Goal: Navigation & Orientation: Find specific page/section

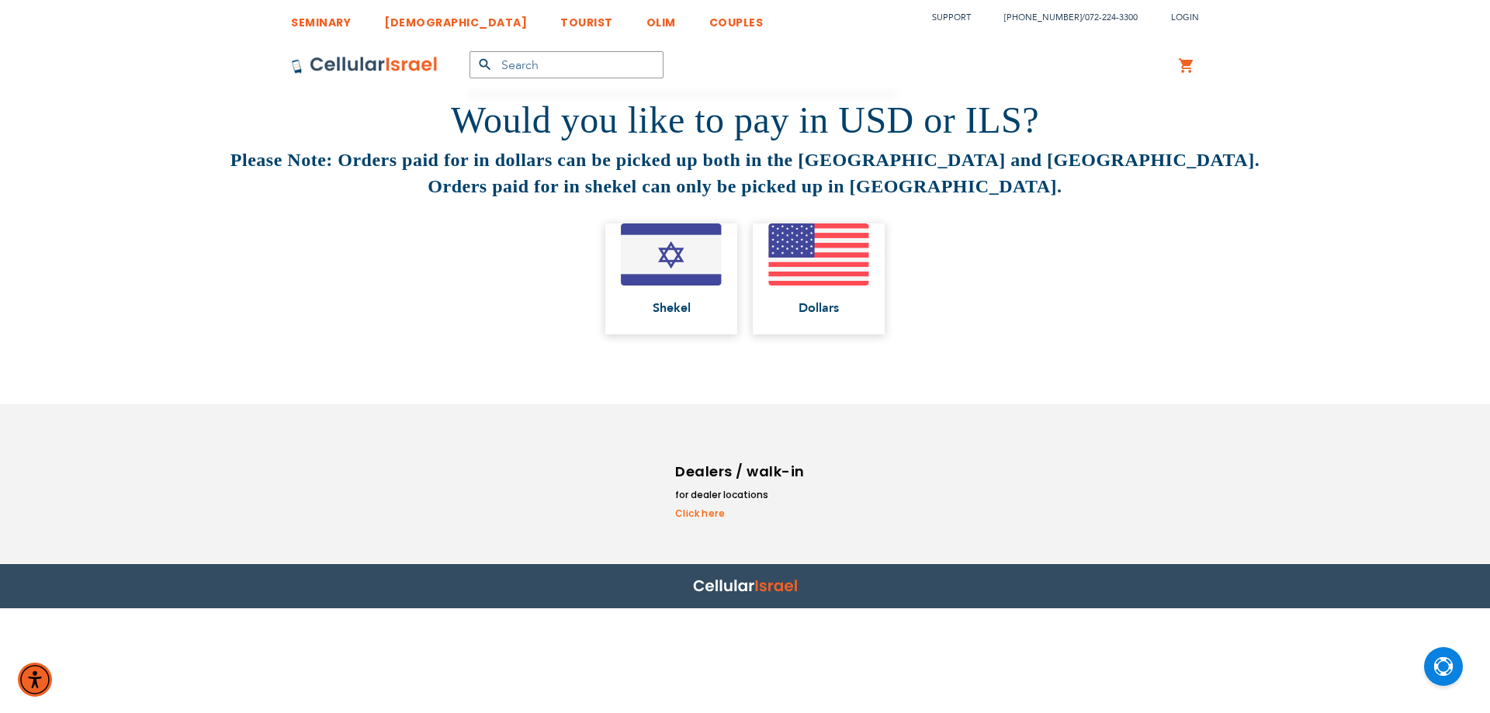
click at [432, 162] on strong "Please Note: Orders paid for in dollars can be picked up both in the [GEOGRAPHI…" at bounding box center [744, 173] width 1029 height 47
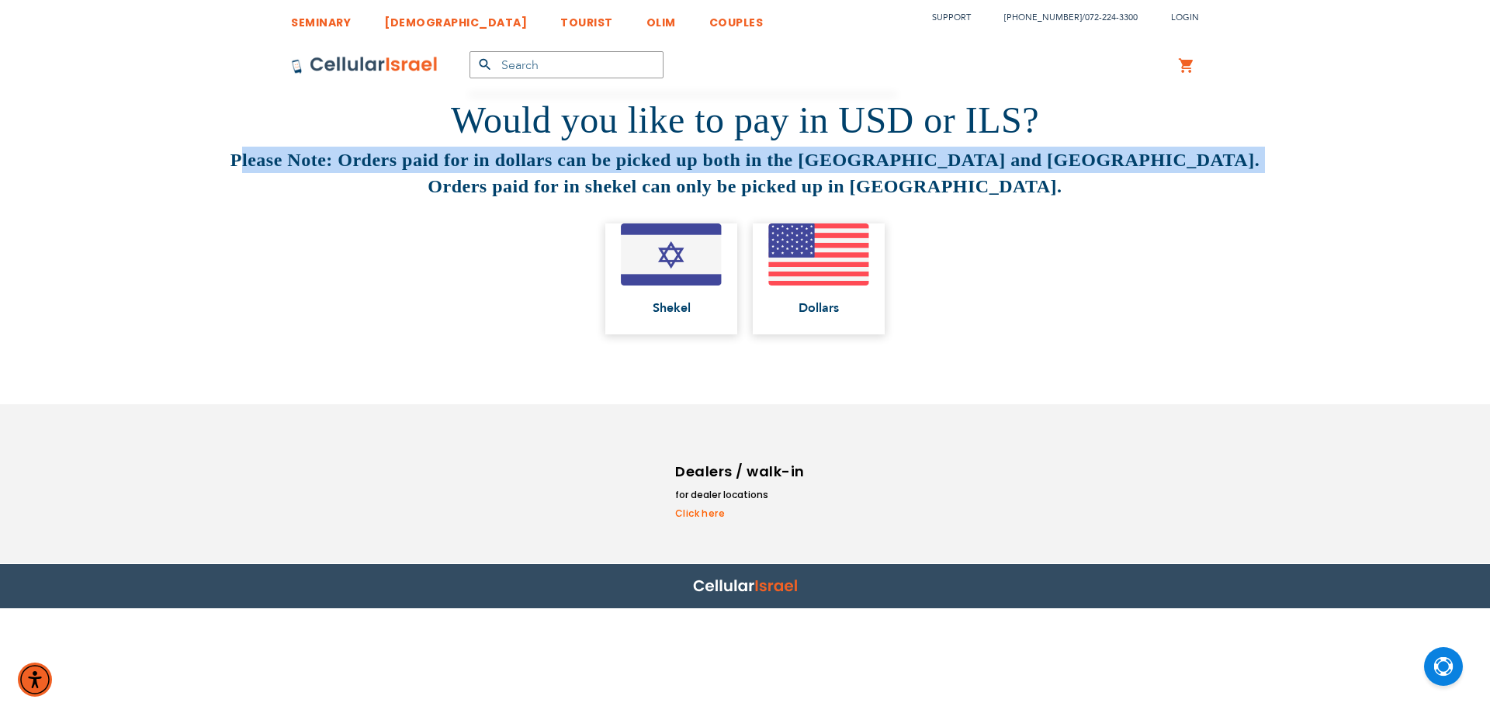
click at [432, 165] on strong "Please Note: Orders paid for in dollars can be picked up both in the [GEOGRAPHI…" at bounding box center [744, 173] width 1029 height 47
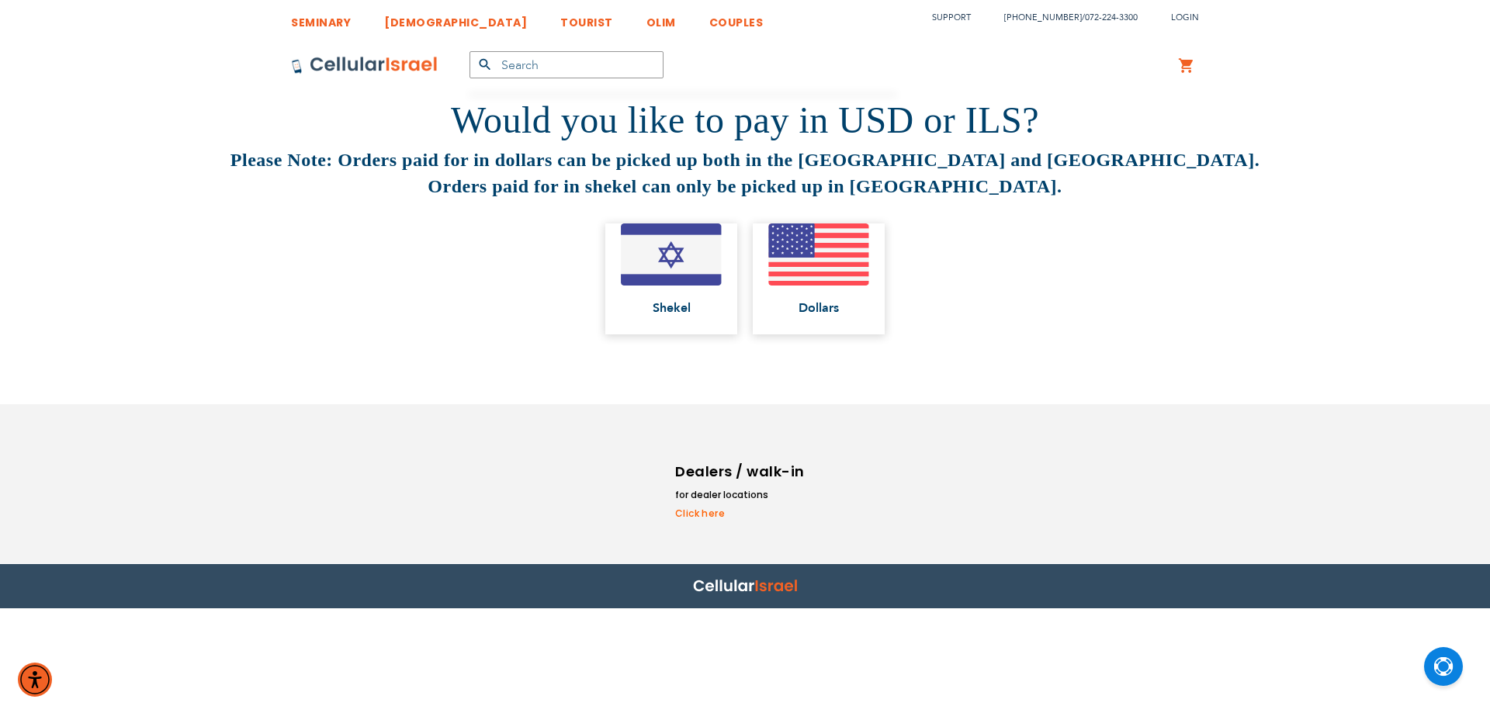
click at [528, 187] on strong "Please Note: Orders paid for in dollars can be picked up both in the [GEOGRAPHI…" at bounding box center [744, 173] width 1029 height 47
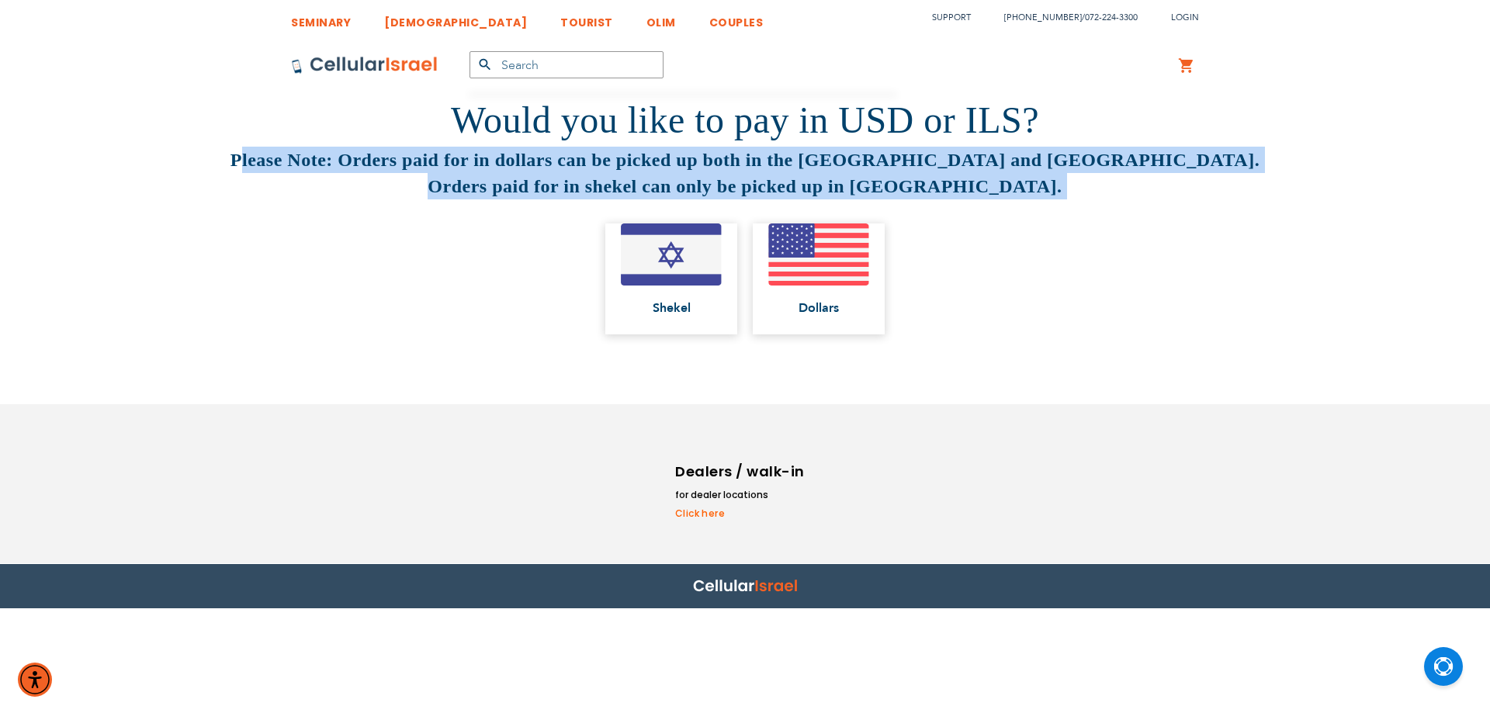
drag, startPoint x: 528, startPoint y: 187, endPoint x: 528, endPoint y: 154, distance: 32.6
click at [528, 154] on strong "Please Note: Orders paid for in dollars can be picked up both in the [GEOGRAPHI…" at bounding box center [744, 173] width 1029 height 47
click at [514, 156] on strong "Please Note: Orders paid for in dollars can be picked up both in the [GEOGRAPHI…" at bounding box center [744, 173] width 1029 height 47
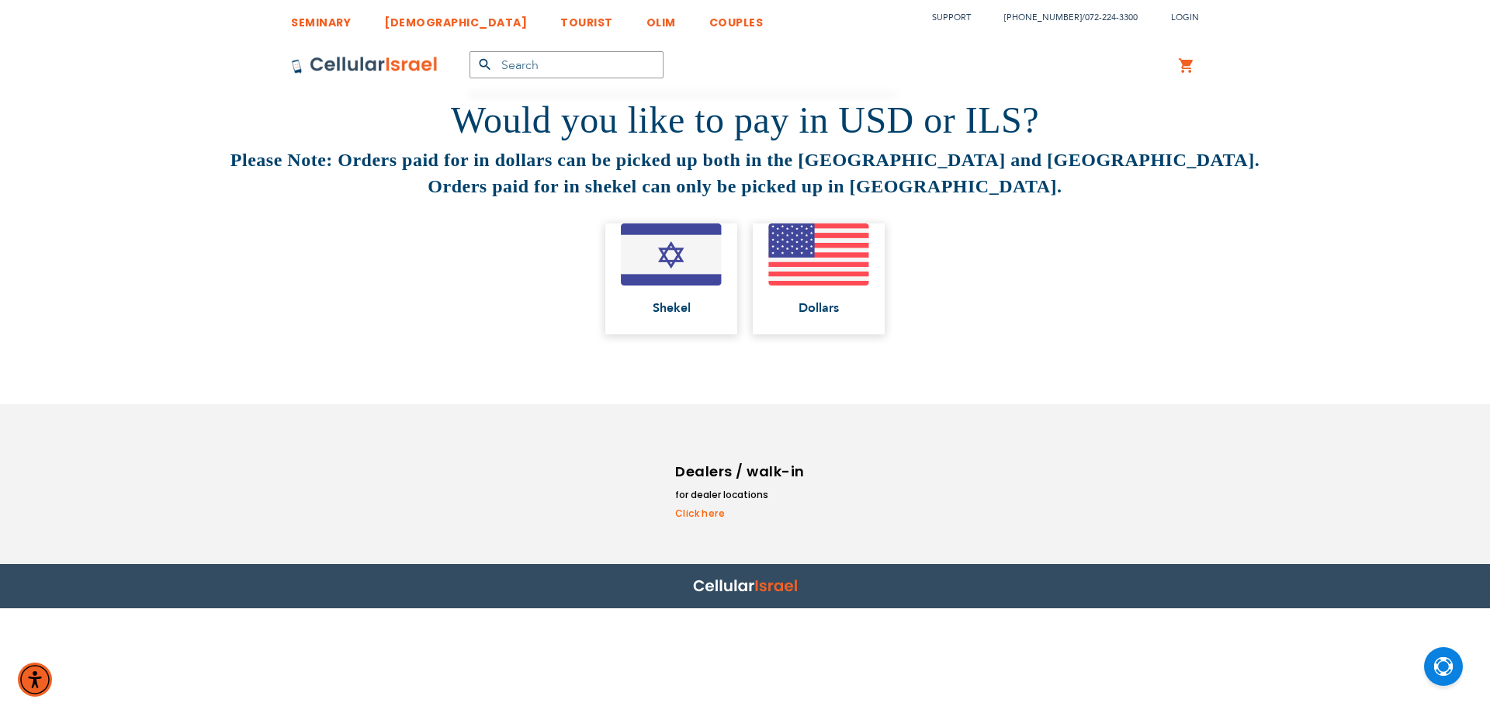
click at [514, 156] on strong "Please Note: Orders paid for in dollars can be picked up both in the [GEOGRAPHI…" at bounding box center [744, 173] width 1029 height 47
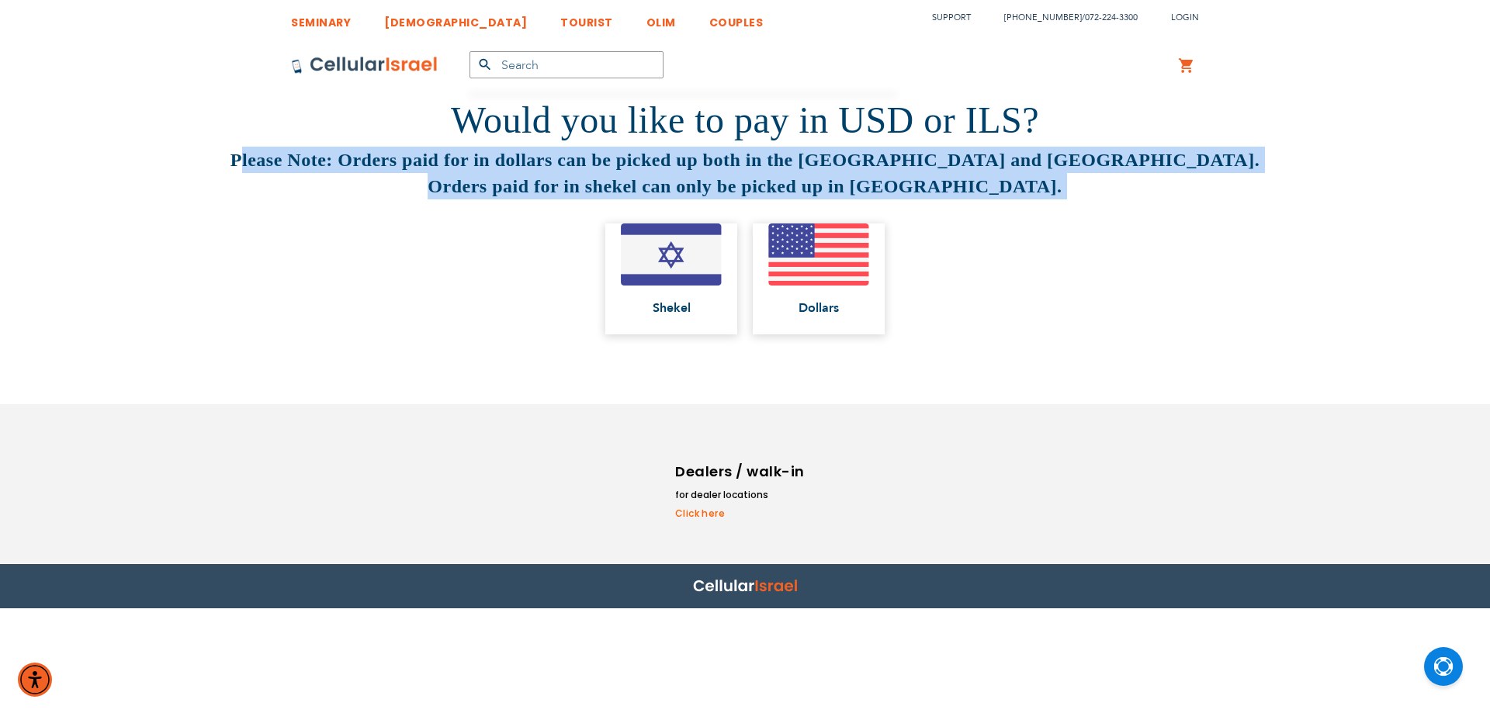
drag, startPoint x: 514, startPoint y: 156, endPoint x: 511, endPoint y: 181, distance: 25.0
click at [511, 181] on strong "Please Note: Orders paid for in dollars can be picked up both in the [GEOGRAPHI…" at bounding box center [744, 173] width 1029 height 47
click at [664, 192] on strong "Please Note: Orders paid for in dollars can be picked up both in the [GEOGRAPHI…" at bounding box center [744, 173] width 1029 height 47
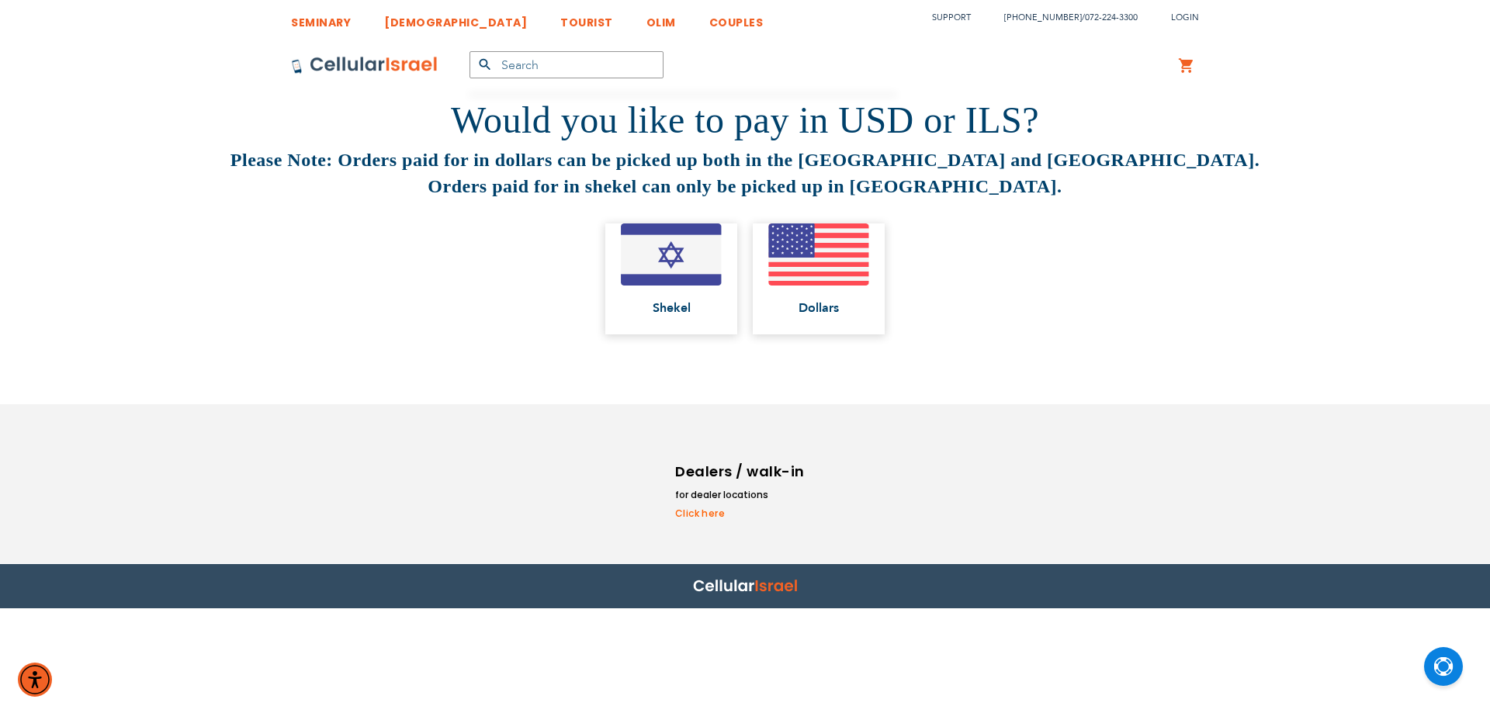
click at [664, 192] on strong "Please Note: Orders paid for in dollars can be picked up both in the [GEOGRAPHI…" at bounding box center [744, 173] width 1029 height 47
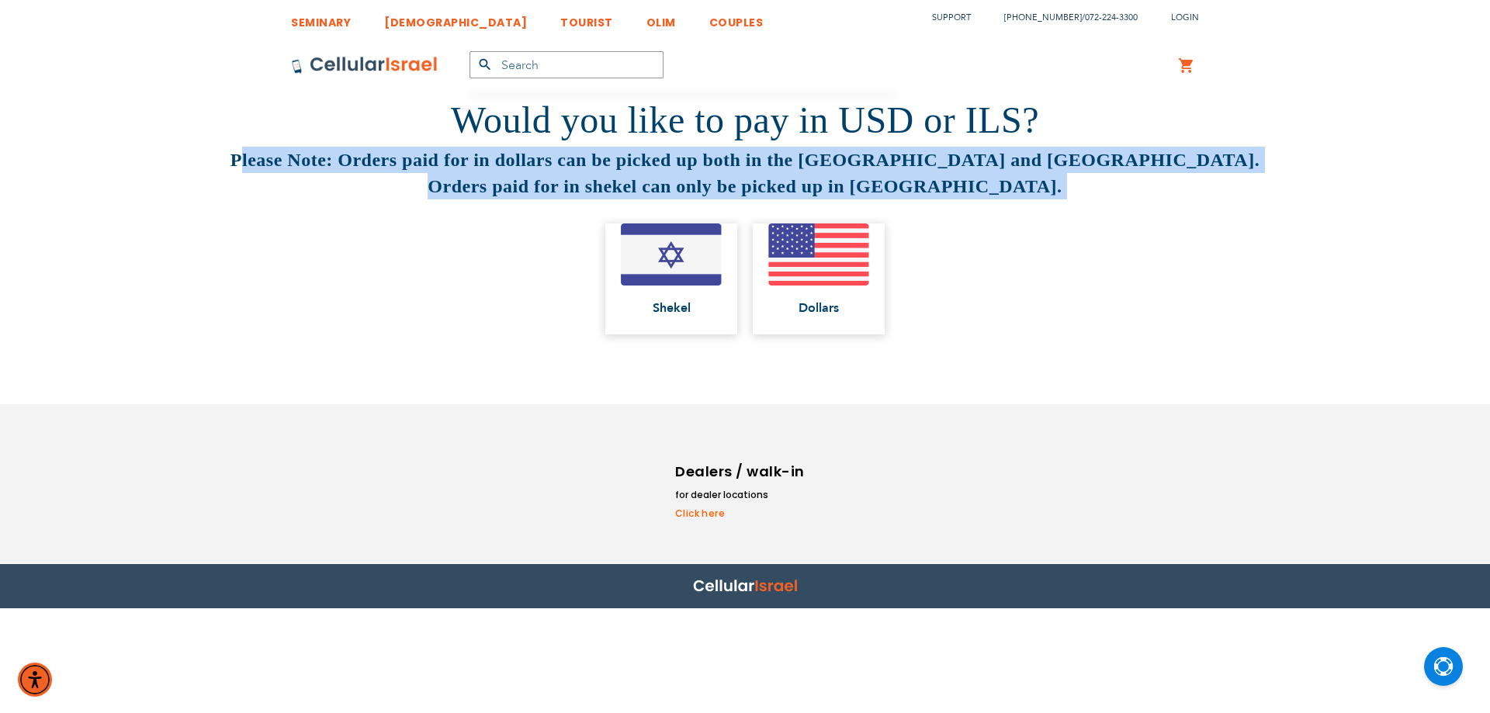
drag, startPoint x: 664, startPoint y: 192, endPoint x: 671, endPoint y: 163, distance: 29.7
click at [671, 163] on strong "Please Note: Orders paid for in dollars can be picked up both in the [GEOGRAPHI…" at bounding box center [744, 173] width 1029 height 47
click at [657, 160] on strong "Please Note: Orders paid for in dollars can be picked up both in the [GEOGRAPHI…" at bounding box center [744, 173] width 1029 height 47
click at [657, 161] on strong "Please Note: Orders paid for in dollars can be picked up both in the [GEOGRAPHI…" at bounding box center [744, 173] width 1029 height 47
click at [577, 161] on strong "Please Note: Orders paid for in dollars can be picked up both in the [GEOGRAPHI…" at bounding box center [744, 173] width 1029 height 47
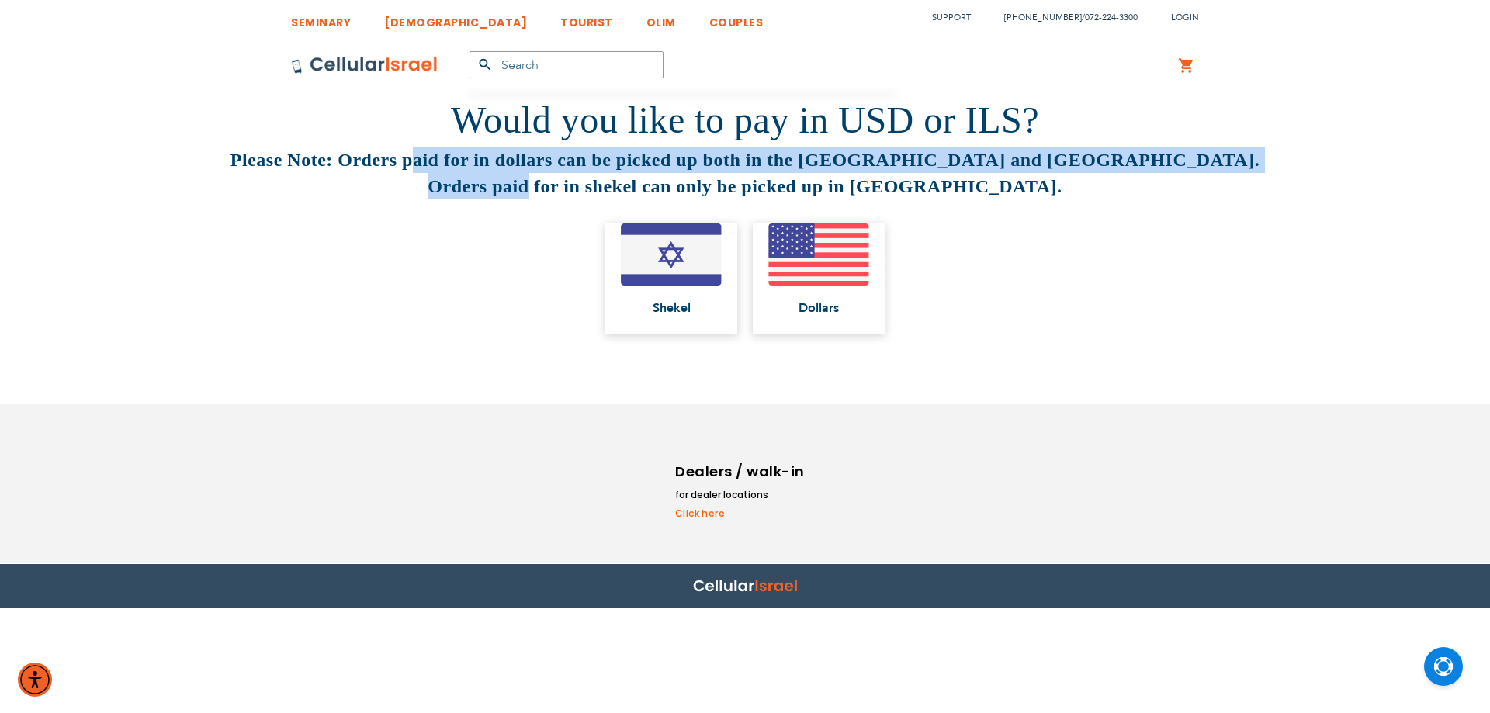
drag, startPoint x: 574, startPoint y: 165, endPoint x: 558, endPoint y: 253, distance: 90.0
click at [564, 202] on div "Would you like to pay in USD or ILS? Please Note: Orders paid for in dollars ca…" at bounding box center [745, 218] width 1490 height 249
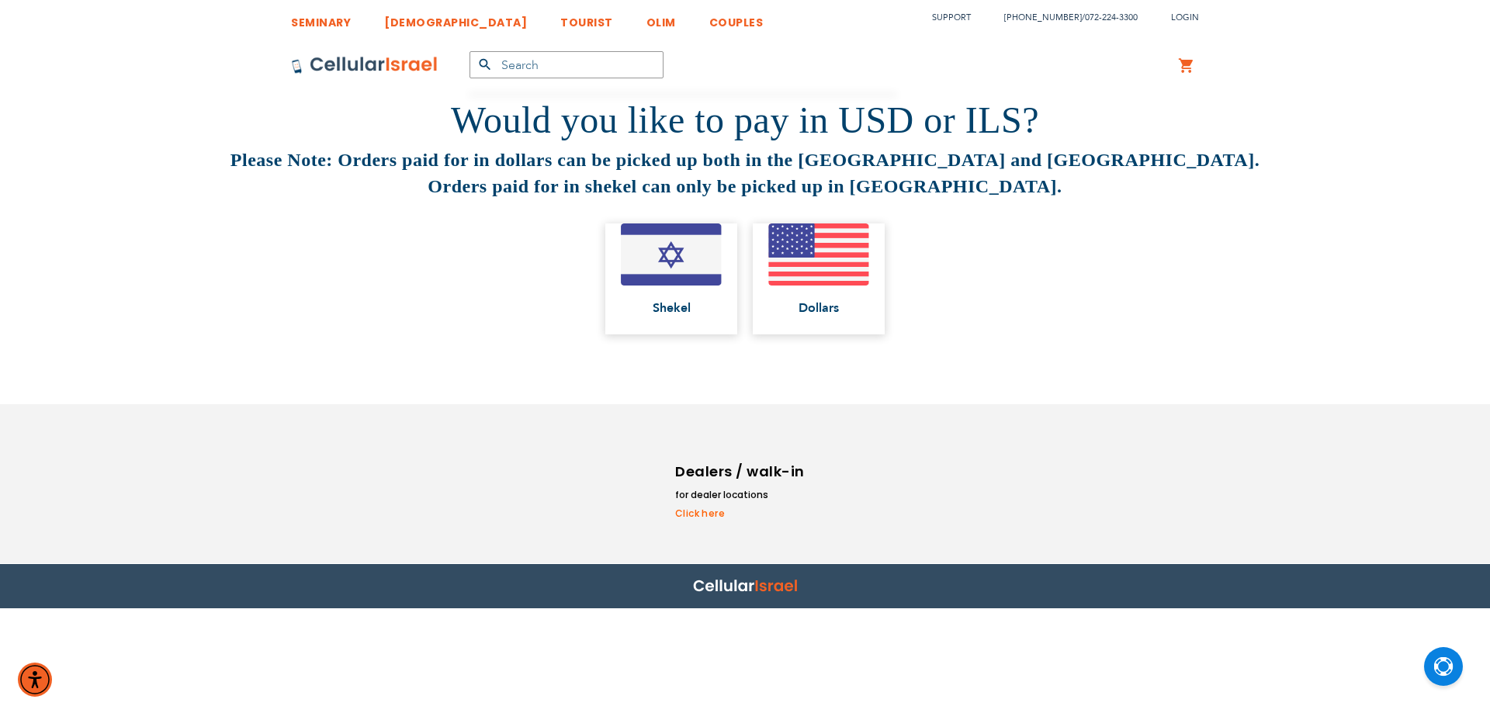
click at [452, 159] on strong "Please Note: Orders paid for in dollars can be picked up both in the [GEOGRAPHI…" at bounding box center [744, 173] width 1029 height 47
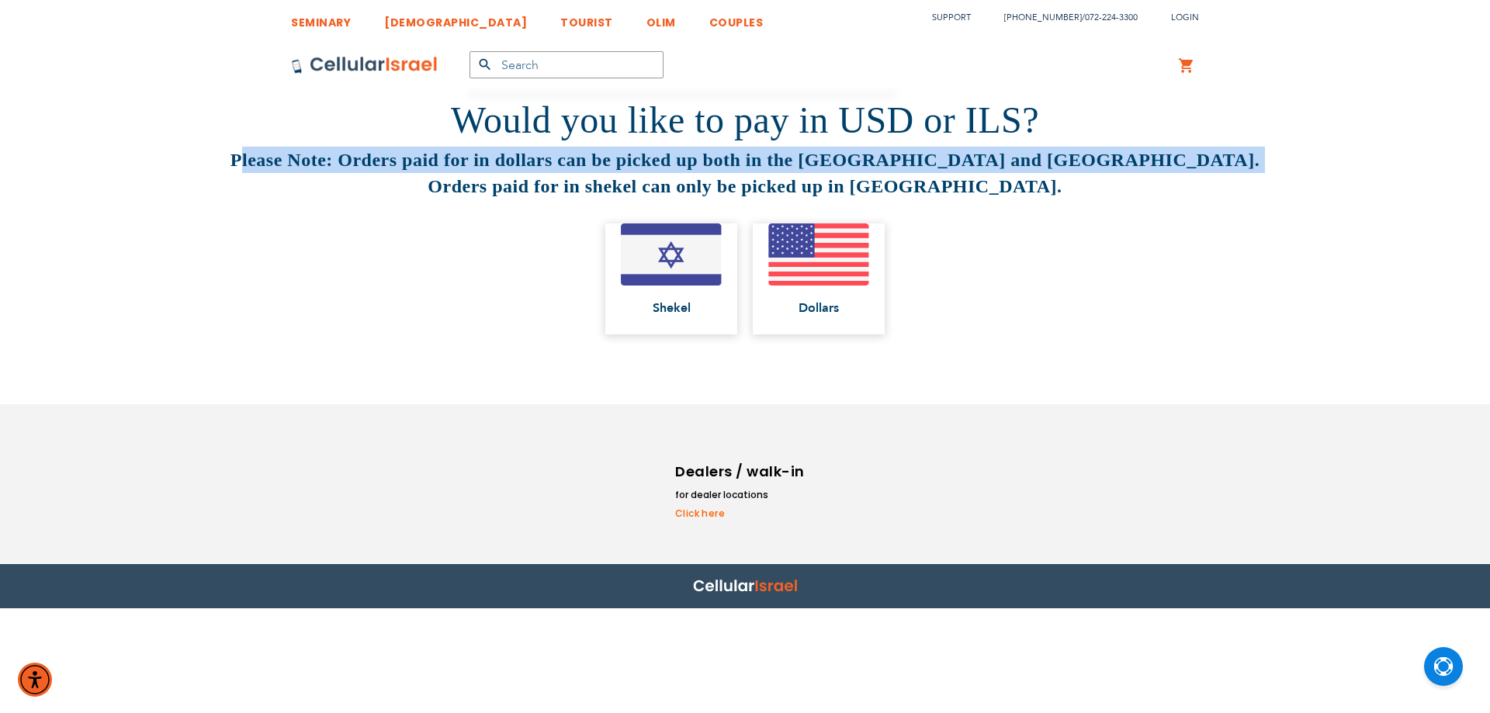
drag, startPoint x: 452, startPoint y: 159, endPoint x: 455, endPoint y: 172, distance: 12.8
click at [455, 172] on h3 "Please Note: Orders paid for in dollars can be picked up both in the [GEOGRAPHI…" at bounding box center [745, 174] width 1490 height 54
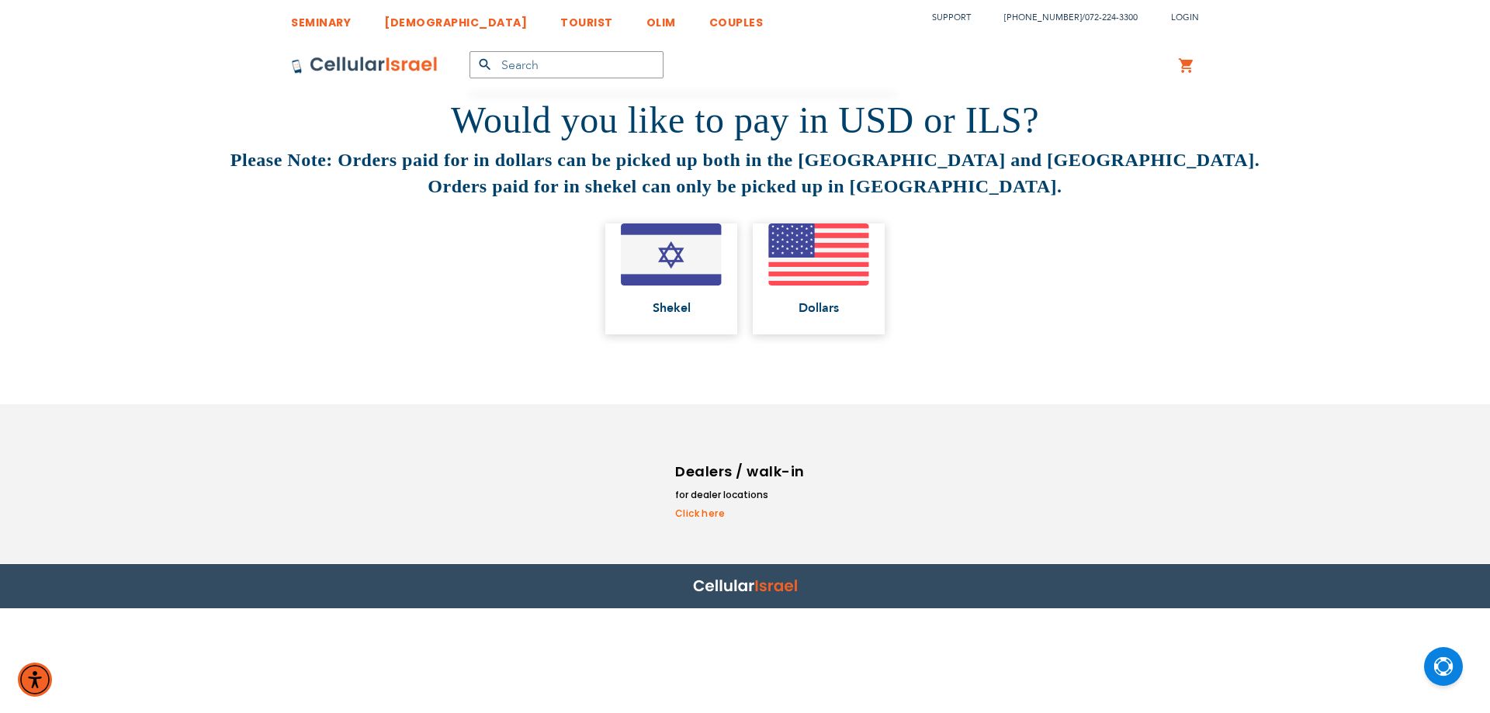
click at [563, 182] on strong "Please Note: Orders paid for in dollars can be picked up both in the [GEOGRAPHI…" at bounding box center [744, 173] width 1029 height 47
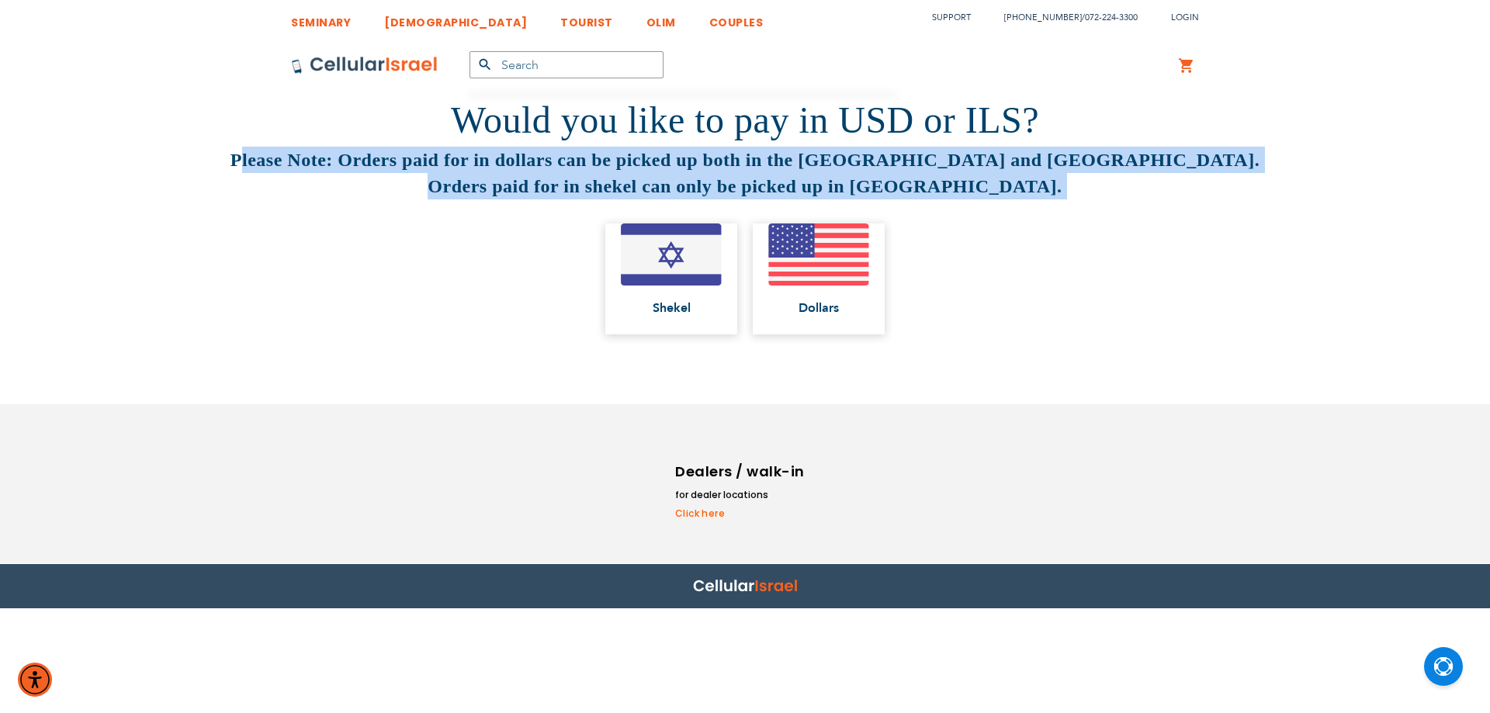
drag, startPoint x: 563, startPoint y: 182, endPoint x: 568, endPoint y: 171, distance: 12.1
click at [568, 171] on h3 "Please Note: Orders paid for in dollars can be picked up both in the [GEOGRAPHI…" at bounding box center [745, 174] width 1490 height 54
click at [557, 164] on strong "Please Note: Orders paid for in dollars can be picked up both in the [GEOGRAPHI…" at bounding box center [744, 173] width 1029 height 47
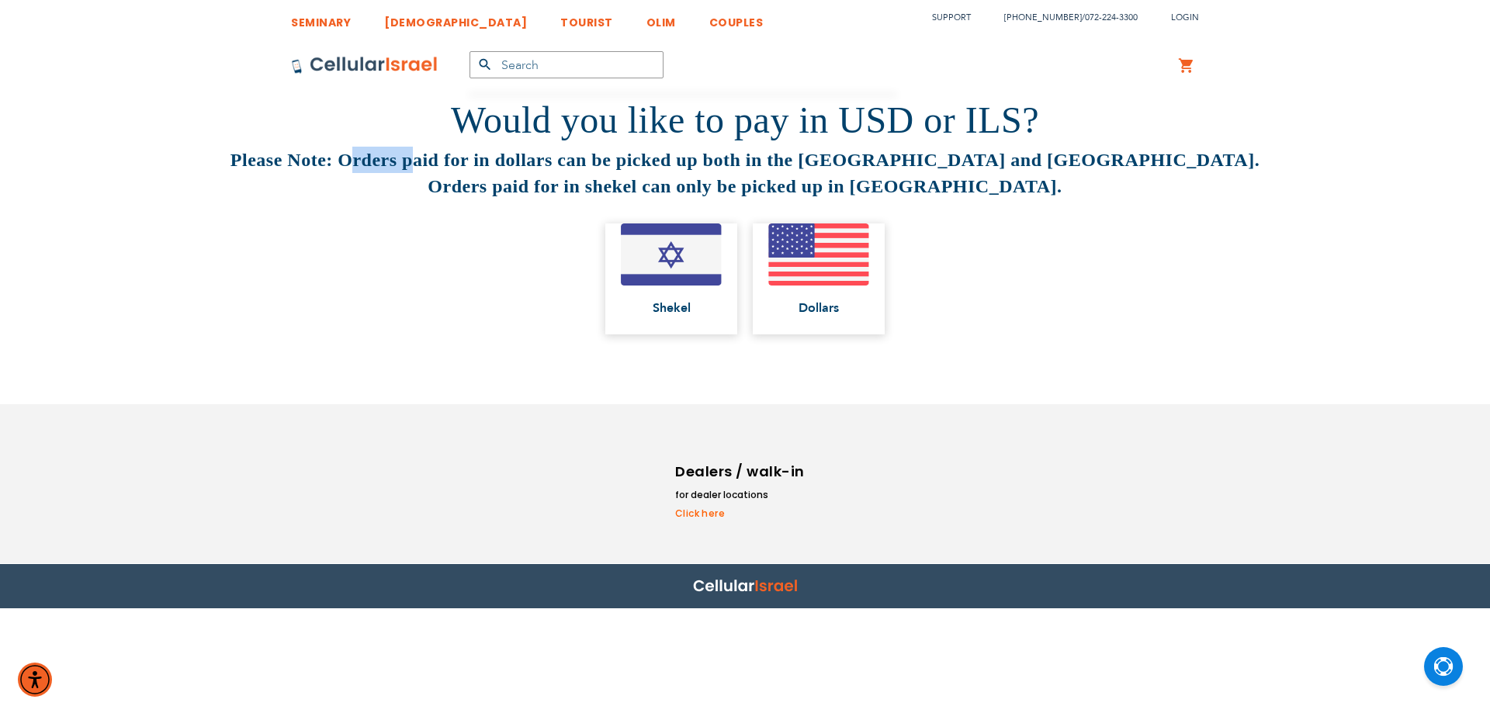
click at [557, 164] on strong "Please Note: Orders paid for in dollars can be picked up both in the [GEOGRAPHI…" at bounding box center [744, 173] width 1029 height 47
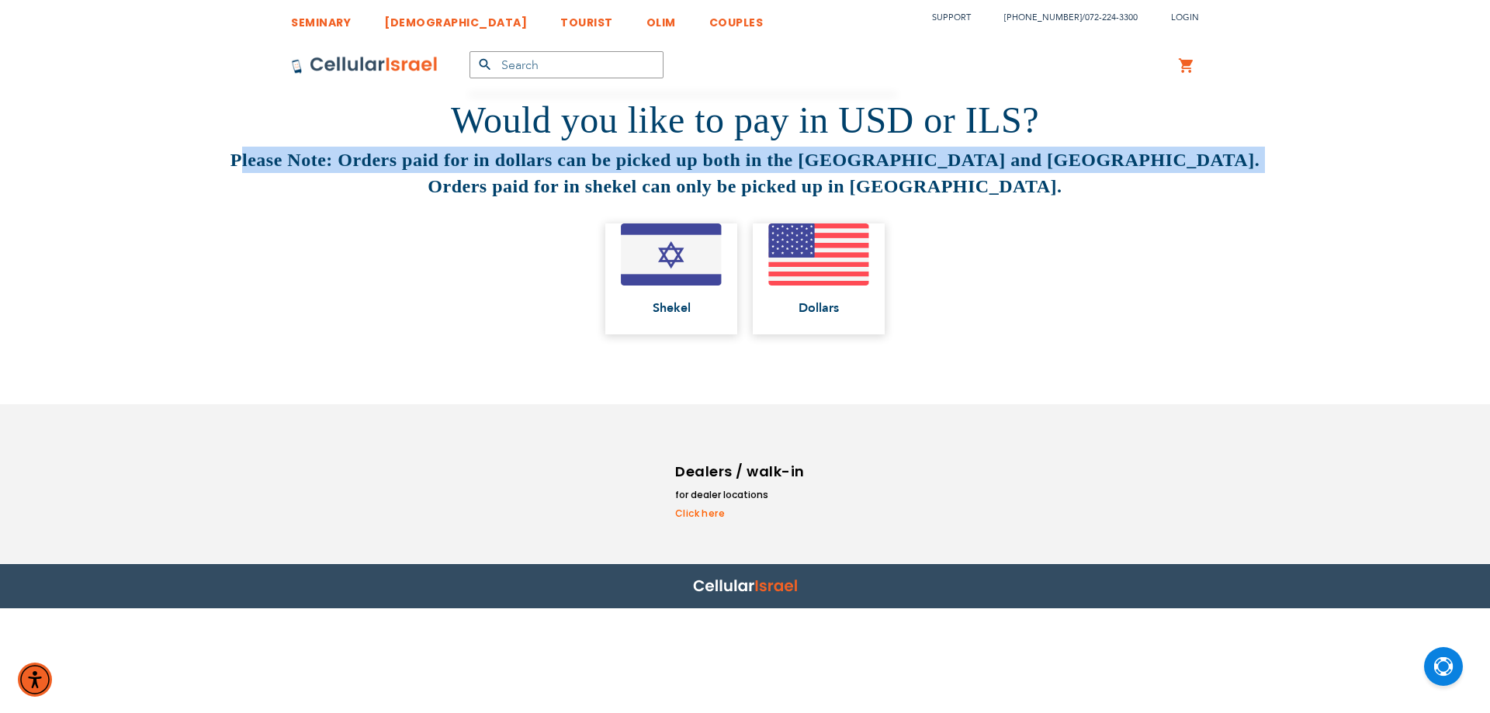
click at [557, 164] on strong "Please Note: Orders paid for in dollars can be picked up both in the [GEOGRAPHI…" at bounding box center [744, 173] width 1029 height 47
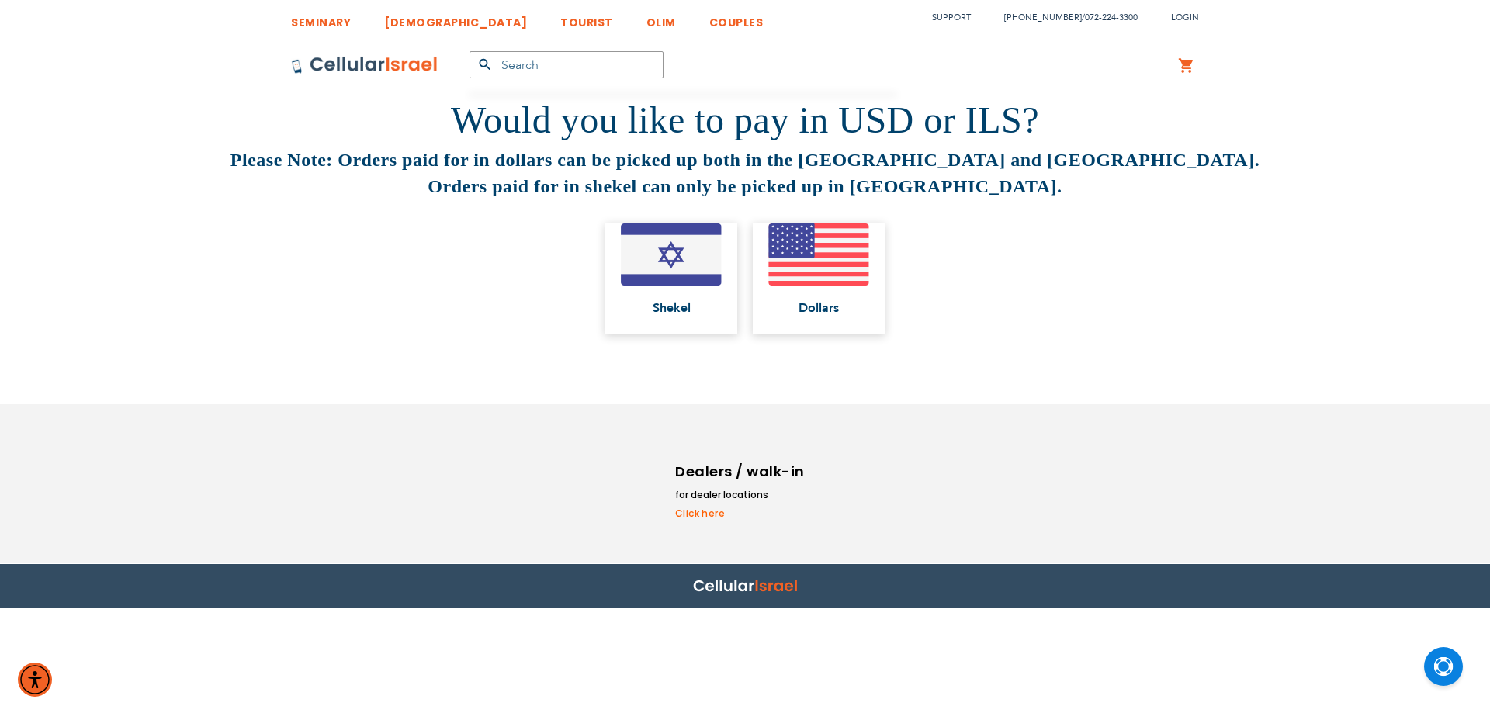
click at [628, 194] on strong "Please Note: Orders paid for in dollars can be picked up both in the [GEOGRAPHI…" at bounding box center [744, 173] width 1029 height 47
click at [628, 192] on strong "Please Note: Orders paid for in dollars can be picked up both in the [GEOGRAPHI…" at bounding box center [744, 173] width 1029 height 47
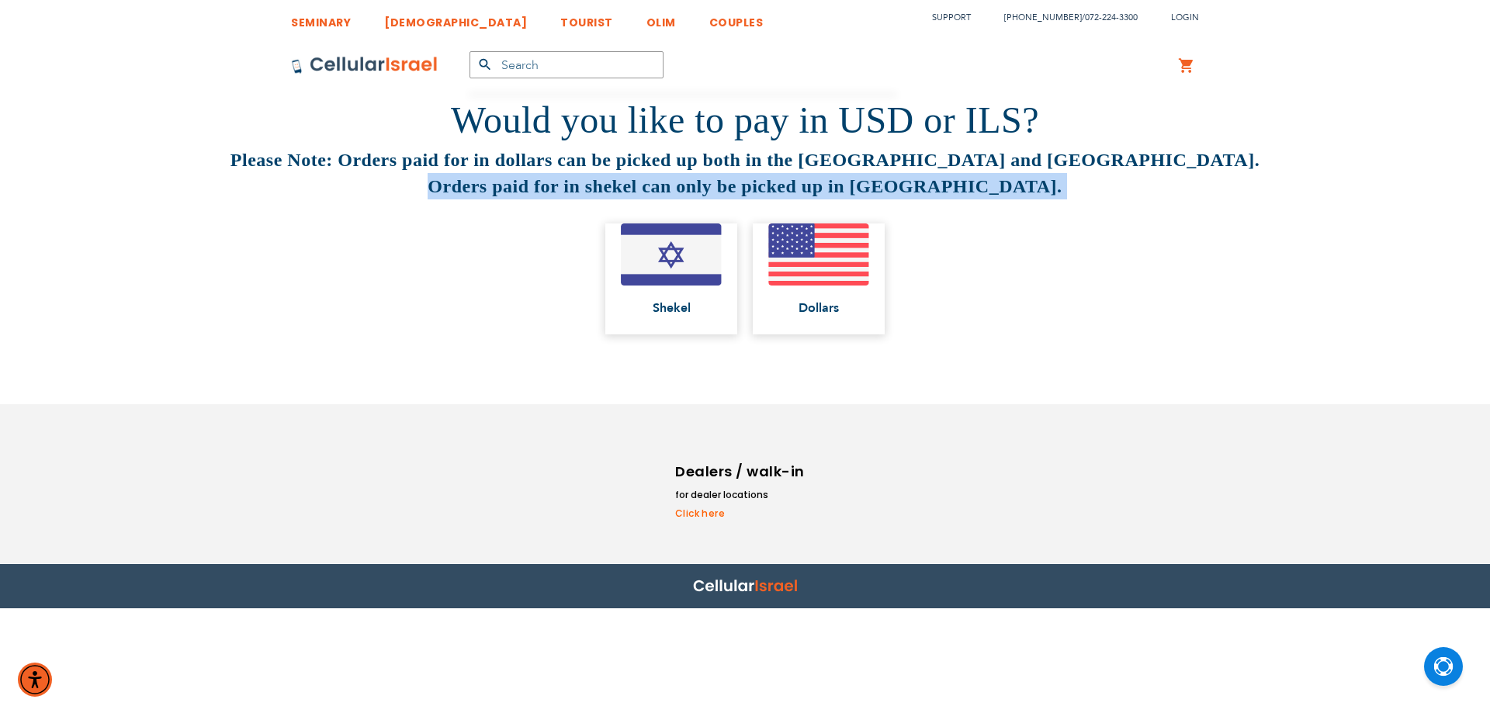
click at [628, 192] on strong "Please Note: Orders paid for in dollars can be picked up both in the [GEOGRAPHI…" at bounding box center [744, 173] width 1029 height 47
click at [393, 29] on link "[DEMOGRAPHIC_DATA]" at bounding box center [455, 18] width 143 height 29
